Goal: Navigation & Orientation: Find specific page/section

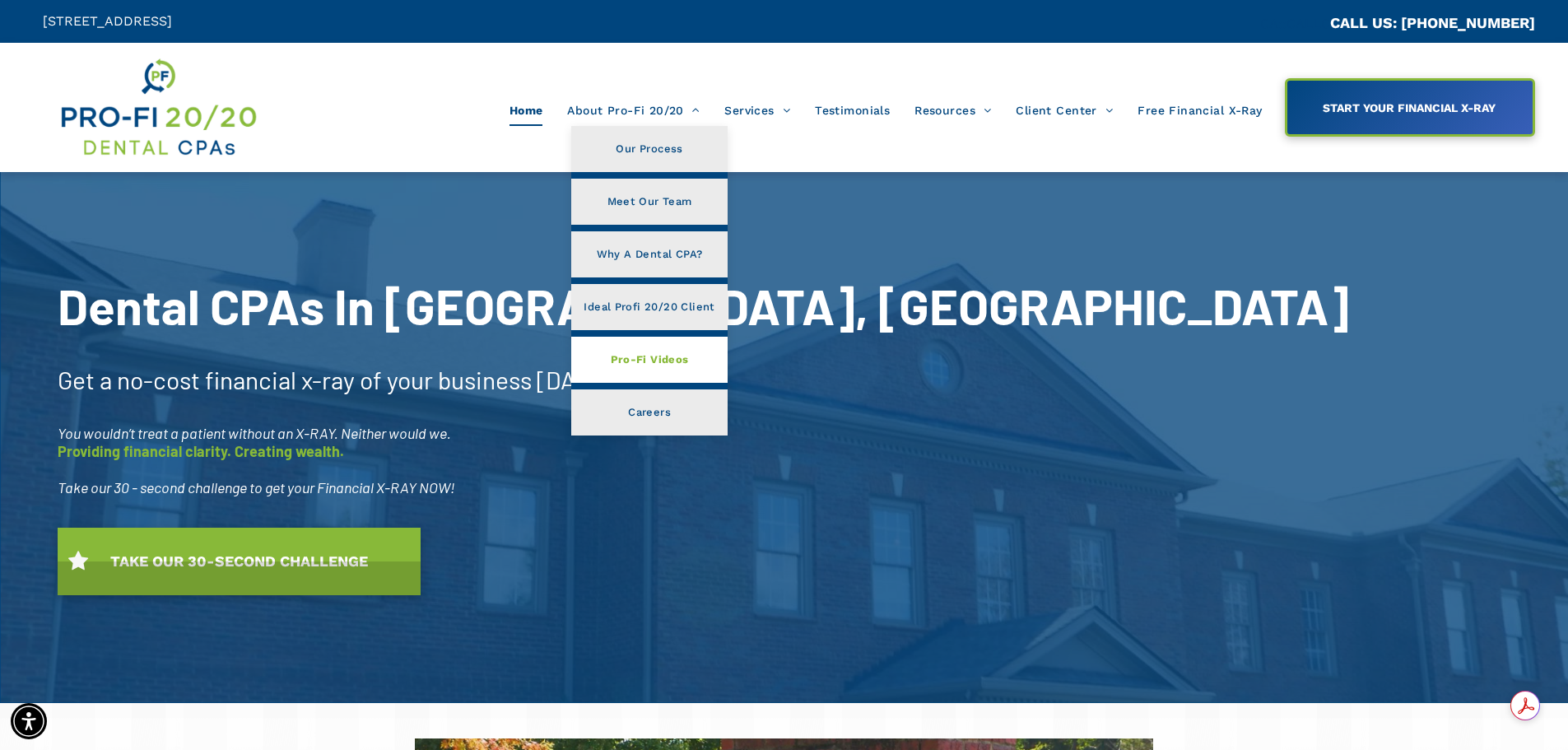
click at [665, 365] on span "Pro-Fi Videos" at bounding box center [650, 359] width 78 height 22
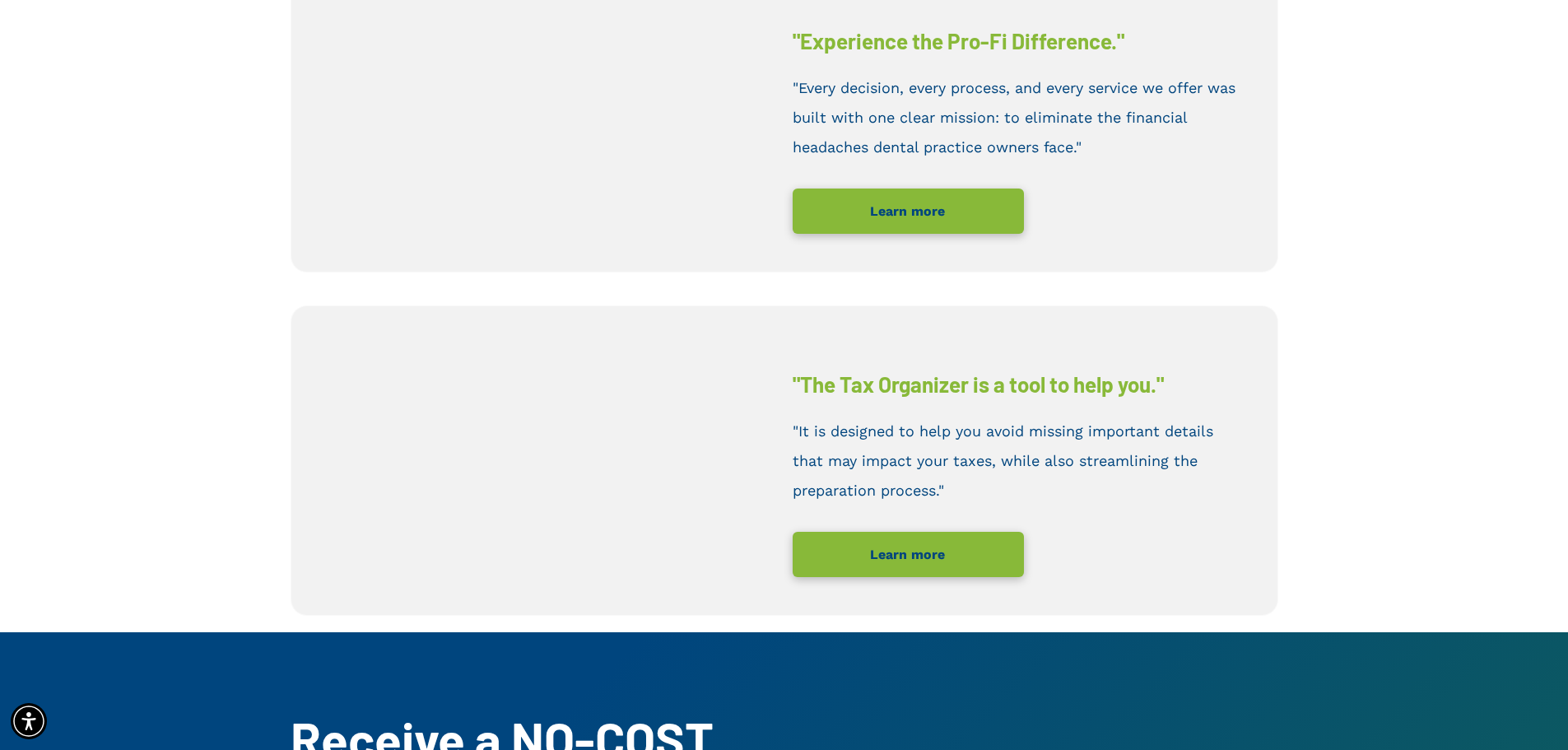
scroll to position [906, 0]
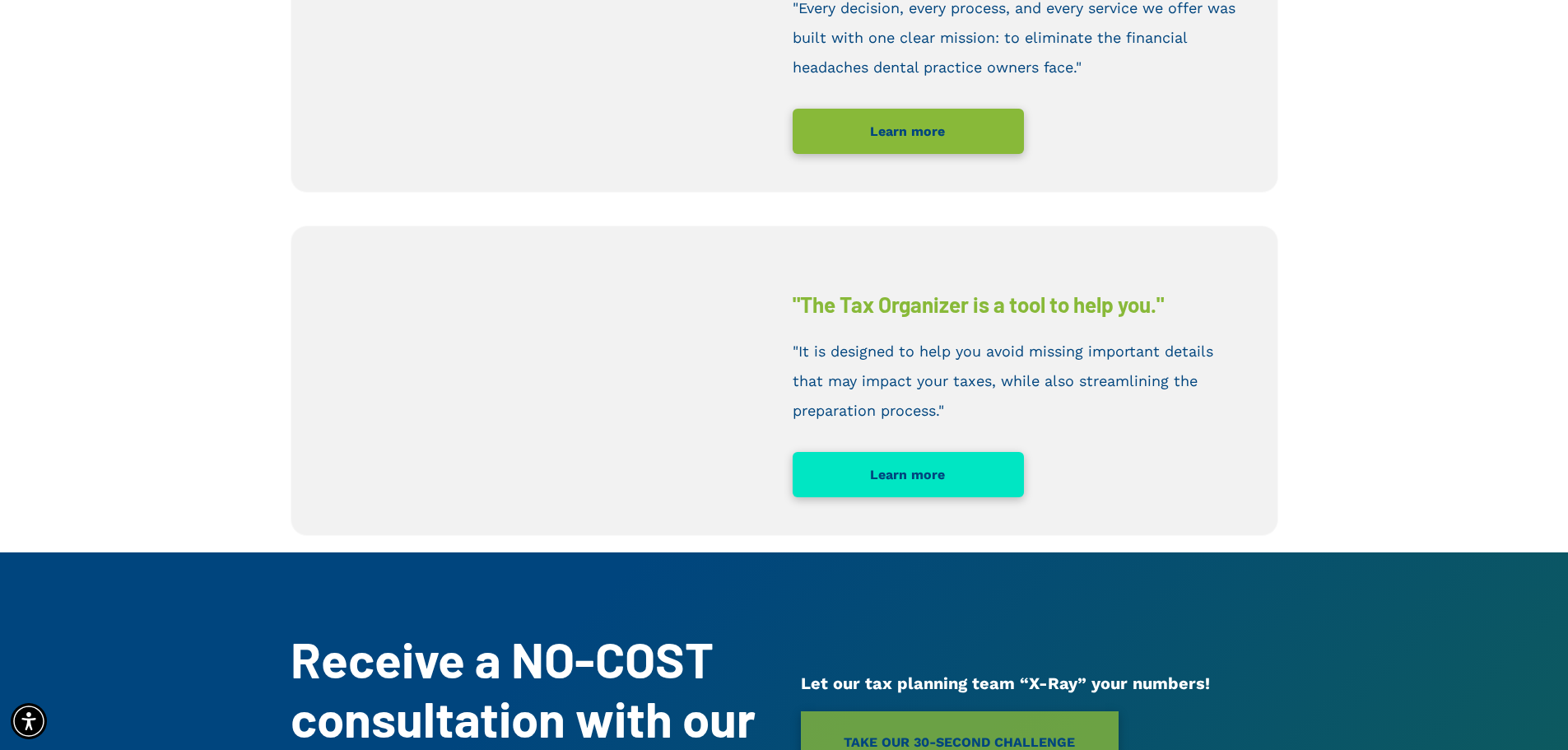
click at [889, 493] on link "Learn more" at bounding box center [908, 474] width 231 height 46
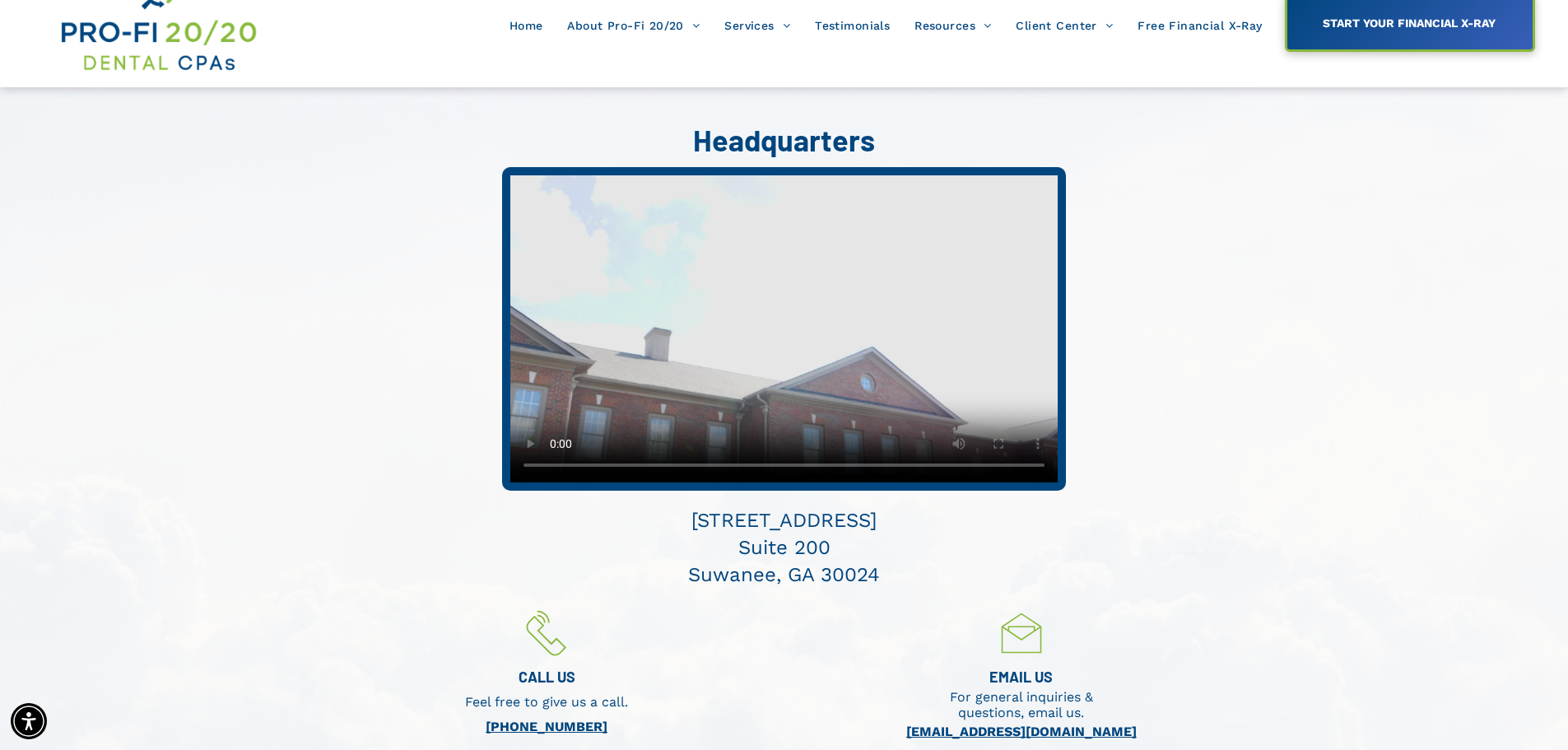
scroll to position [83, 0]
